Goal: Transaction & Acquisition: Book appointment/travel/reservation

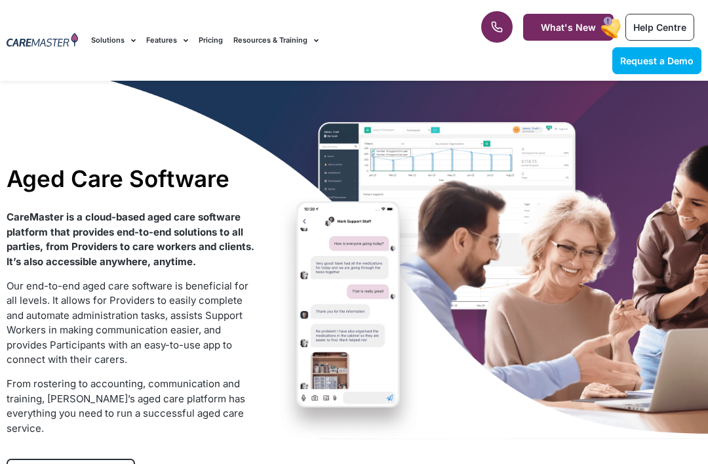
click at [666, 62] on span "Request a Demo" at bounding box center [656, 60] width 73 height 11
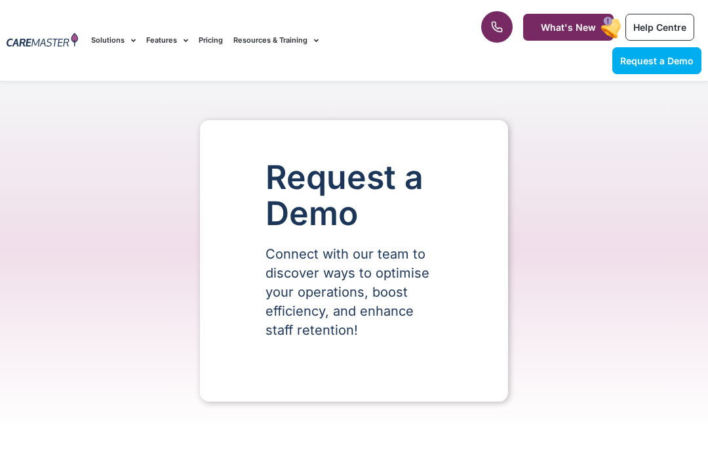
select select "**"
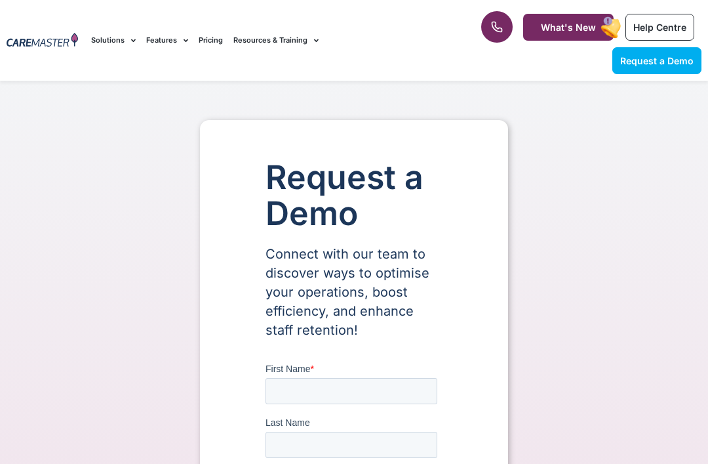
click at [119, 35] on link "Solutions" at bounding box center [113, 40] width 45 height 44
